Goal: Find specific page/section: Find specific page/section

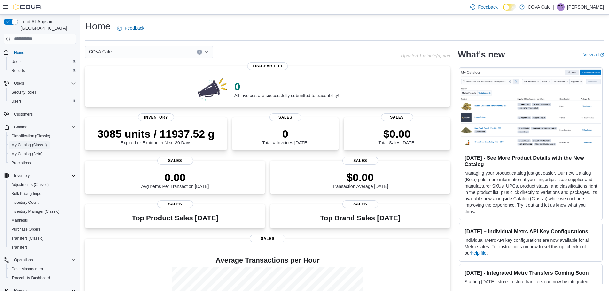
drag, startPoint x: 27, startPoint y: 138, endPoint x: 131, endPoint y: 140, distance: 103.6
click at [27, 143] on span "My Catalog (Classic)" at bounding box center [29, 145] width 35 height 5
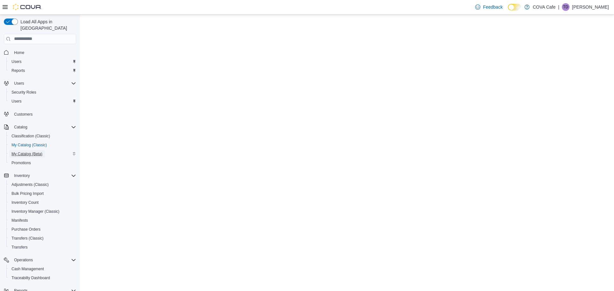
drag, startPoint x: 28, startPoint y: 149, endPoint x: 36, endPoint y: 141, distance: 10.6
click at [28, 152] on span "My Catalog (Beta)" at bounding box center [27, 154] width 31 height 5
select select "**********"
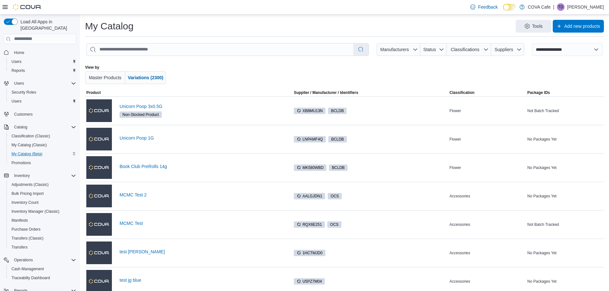
click at [511, 7] on icon at bounding box center [510, 7] width 4 height 4
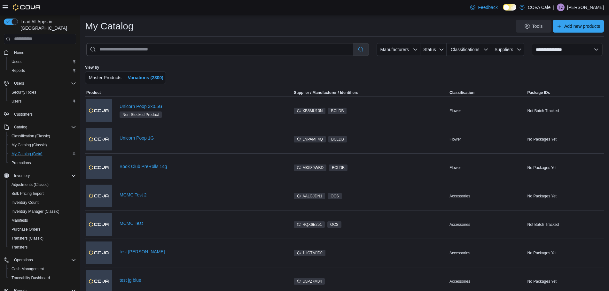
click at [514, 8] on icon at bounding box center [513, 8] width 4 height 4
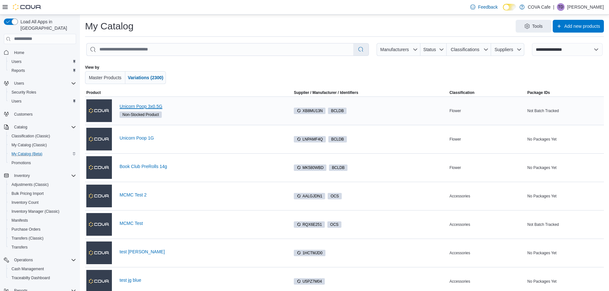
click at [154, 108] on link "Unicorn Poop 3x0.5G" at bounding box center [206, 106] width 172 height 5
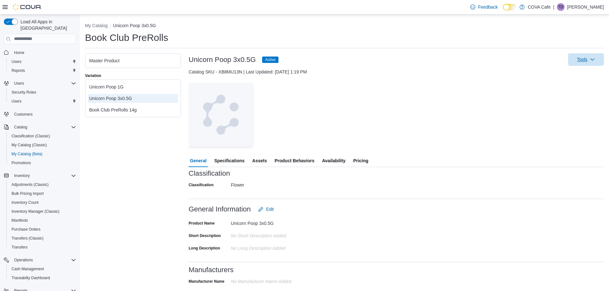
click at [573, 61] on span "Tools" at bounding box center [586, 59] width 28 height 13
click at [571, 97] on span "Update Product Status" at bounding box center [572, 100] width 45 height 6
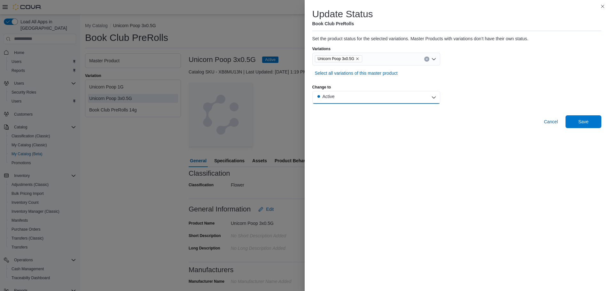
click at [374, 98] on button "Active" at bounding box center [376, 97] width 128 height 13
click at [436, 74] on div "Select all variations of this master product" at bounding box center [376, 73] width 128 height 14
click at [550, 118] on span "Cancel" at bounding box center [551, 121] width 14 height 13
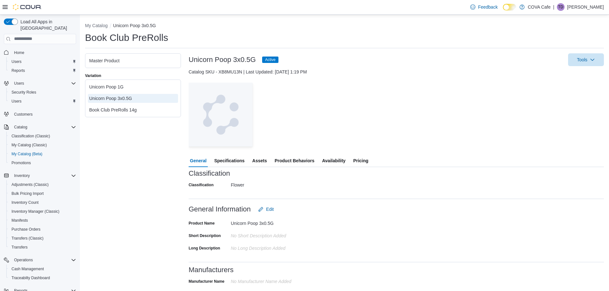
click at [577, 12] on div "Feedback Dark Mode COVA Cafe | TD [PERSON_NAME]" at bounding box center [536, 7] width 136 height 13
click at [581, 3] on p "[PERSON_NAME]" at bounding box center [585, 7] width 37 height 8
click at [565, 65] on span "Sign Out" at bounding box center [562, 62] width 17 height 6
